Goal: Task Accomplishment & Management: Manage account settings

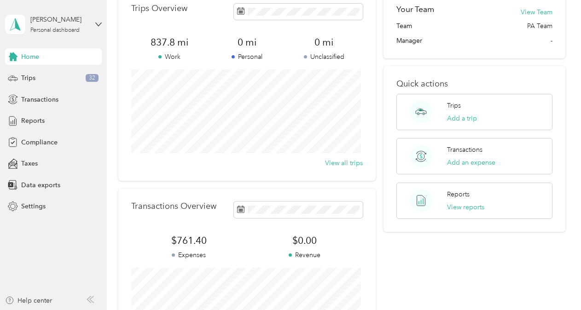
scroll to position [46, 0]
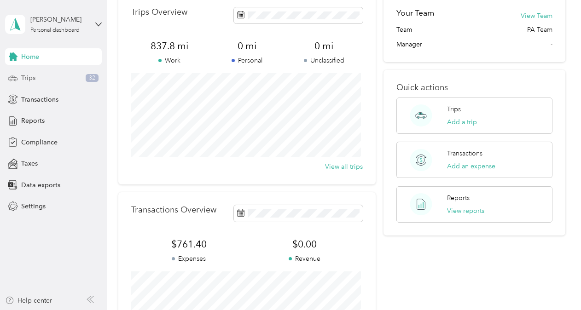
click at [40, 77] on div "Trips 32" at bounding box center [53, 78] width 97 height 17
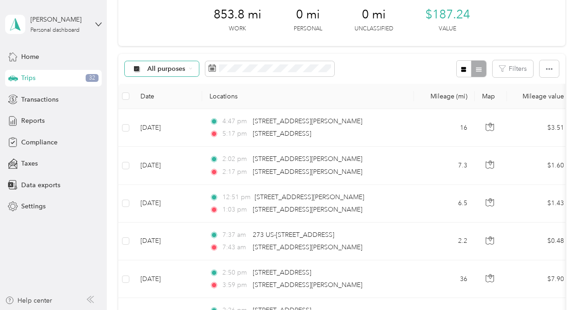
click at [181, 67] on span "All purposes" at bounding box center [166, 69] width 38 height 6
click at [177, 114] on span "Ryder" at bounding box center [169, 118] width 45 height 10
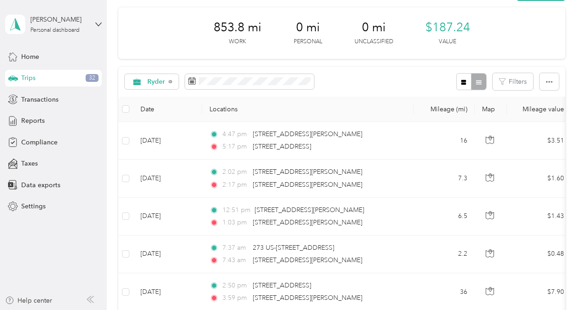
scroll to position [46, 0]
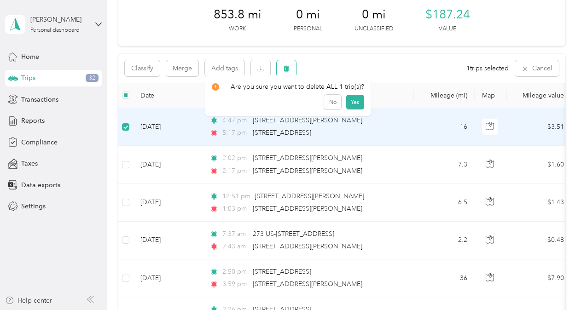
click at [286, 69] on icon "button" at bounding box center [286, 68] width 6 height 6
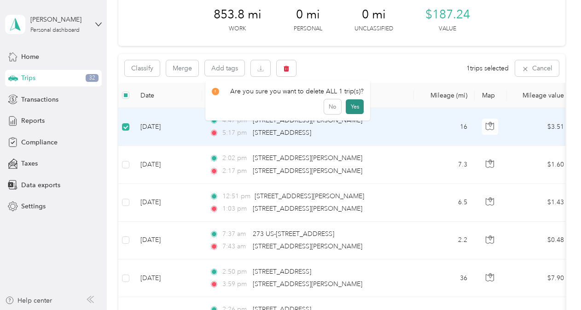
click at [352, 104] on button "Yes" at bounding box center [355, 106] width 18 height 15
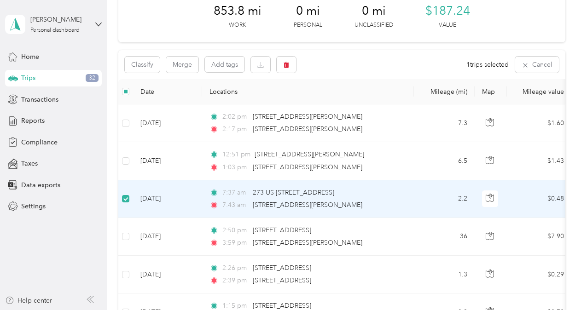
scroll to position [45, 0]
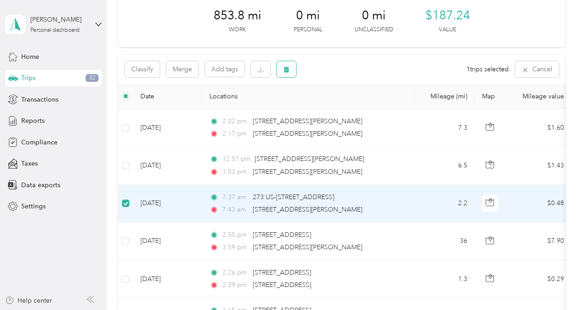
click at [285, 66] on icon "button" at bounding box center [286, 69] width 6 height 6
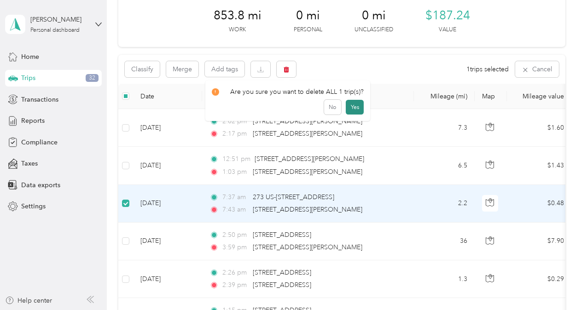
click at [355, 104] on button "Yes" at bounding box center [355, 107] width 18 height 15
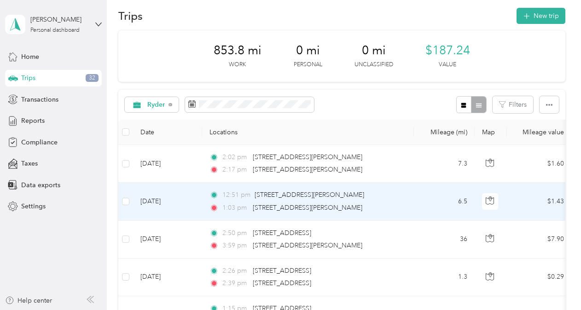
scroll to position [0, 0]
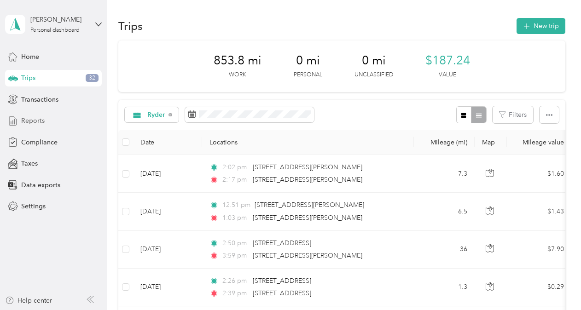
click at [45, 125] on div "Reports" at bounding box center [53, 121] width 97 height 17
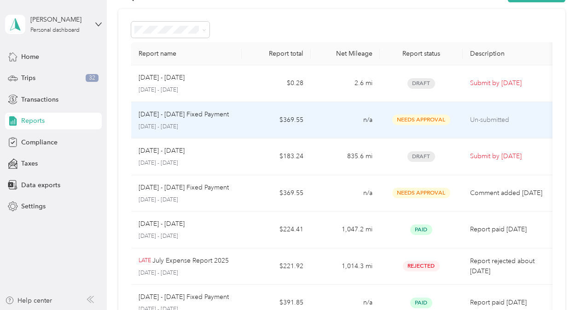
scroll to position [46, 0]
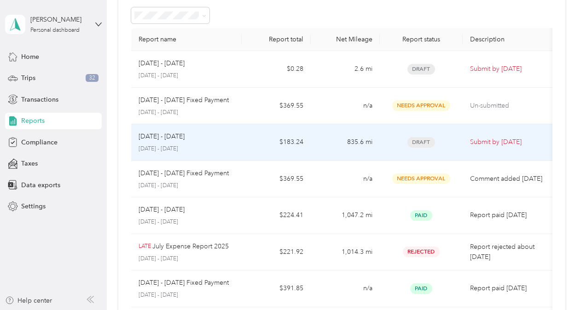
click at [194, 146] on p "[DATE] - [DATE]" at bounding box center [187, 149] width 96 height 8
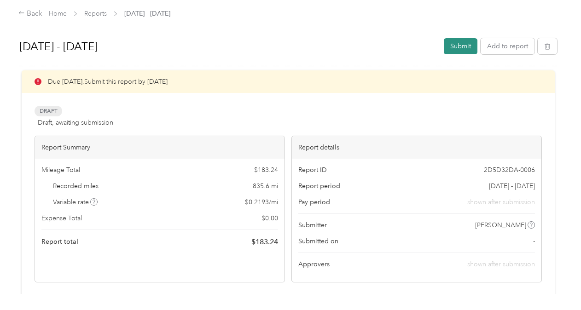
click at [462, 47] on button "Submit" at bounding box center [461, 46] width 34 height 16
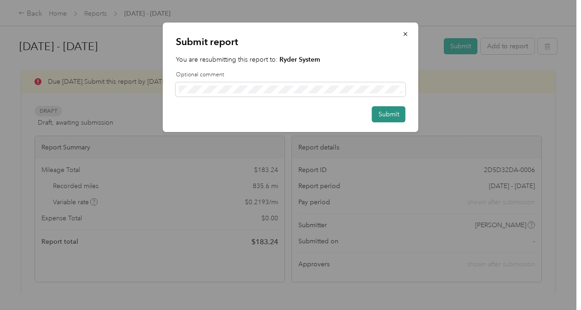
click at [392, 112] on button "Submit" at bounding box center [389, 114] width 34 height 16
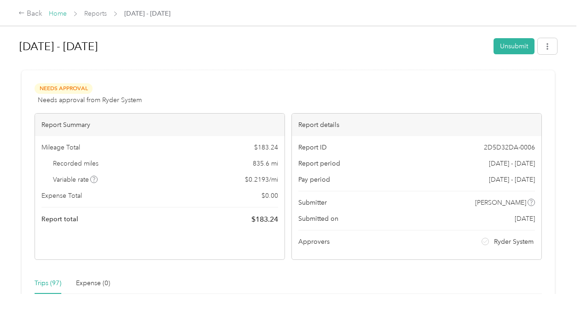
click at [56, 12] on link "Home" at bounding box center [58, 14] width 18 height 8
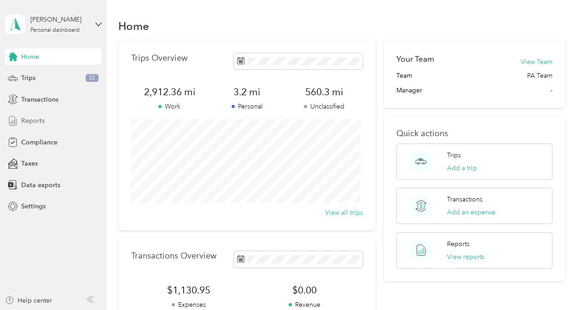
click at [41, 122] on span "Reports" at bounding box center [32, 121] width 23 height 10
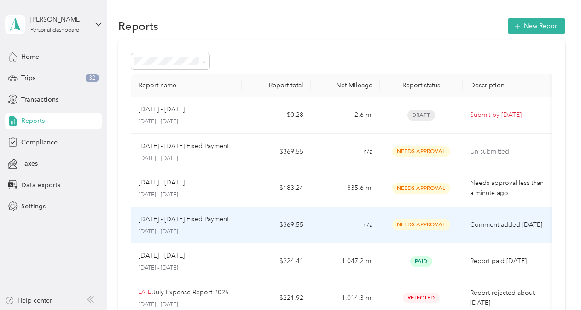
click at [391, 227] on div "Needs Approval" at bounding box center [421, 225] width 68 height 11
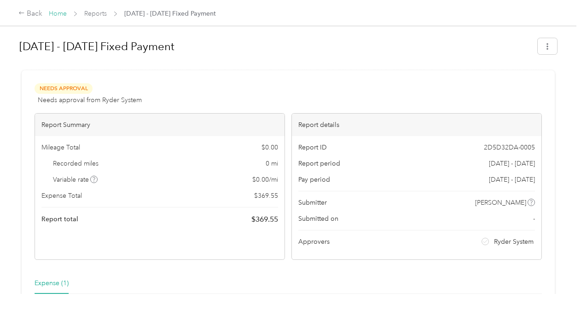
click at [53, 13] on link "Home" at bounding box center [58, 14] width 18 height 8
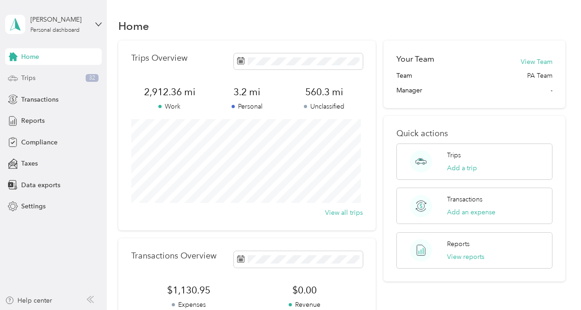
click at [55, 81] on div "Trips 32" at bounding box center [53, 78] width 97 height 17
